Goal: Information Seeking & Learning: Compare options

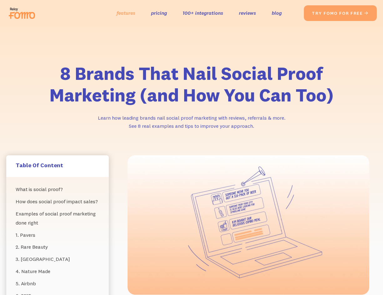
click at [129, 15] on link "features" at bounding box center [126, 12] width 19 height 9
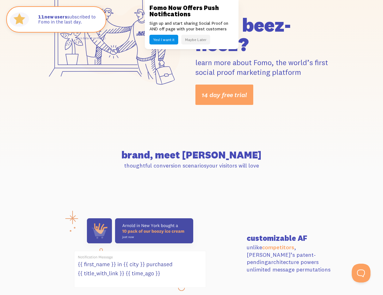
scroll to position [80, 0]
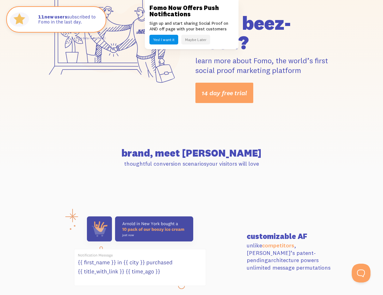
click at [191, 39] on button "Maybe Later" at bounding box center [195, 40] width 29 height 10
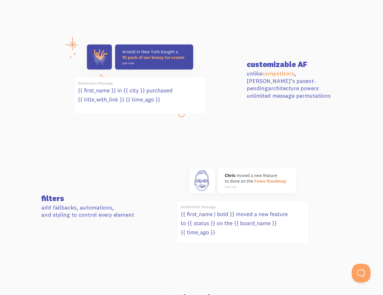
scroll to position [252, 0]
click at [282, 75] on link "competitors" at bounding box center [278, 72] width 32 height 7
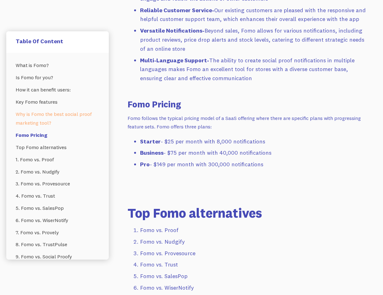
scroll to position [1148, 0]
click at [167, 225] on li "Fomo vs. Proof" at bounding box center [254, 229] width 229 height 9
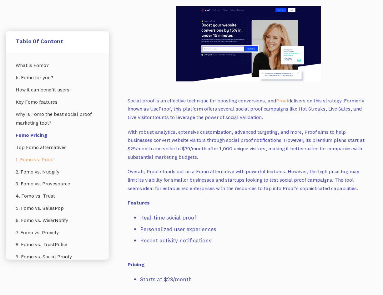
scroll to position [1521, 0]
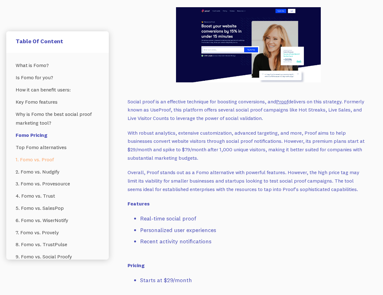
click at [281, 98] on link "Proof" at bounding box center [282, 101] width 12 height 6
